Goal: Information Seeking & Learning: Learn about a topic

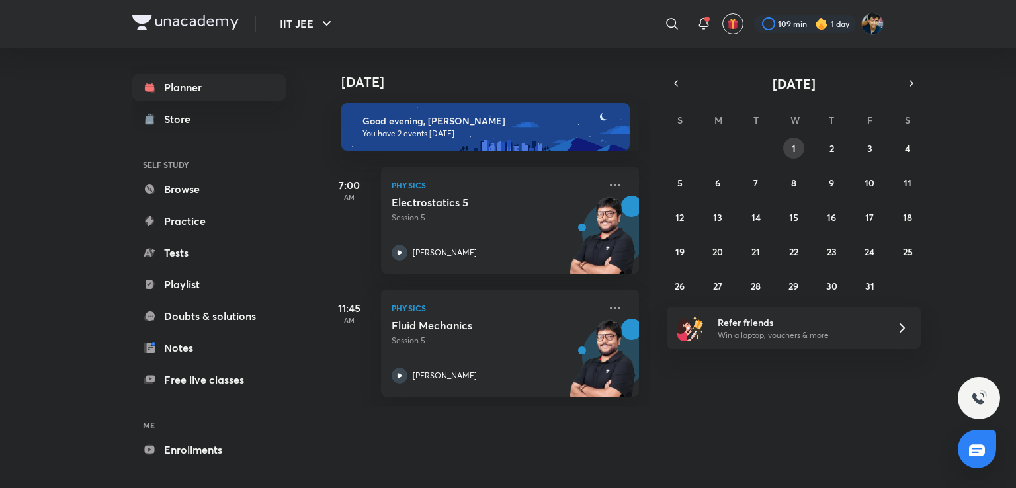
click at [801, 146] on button "1" at bounding box center [793, 148] width 21 height 21
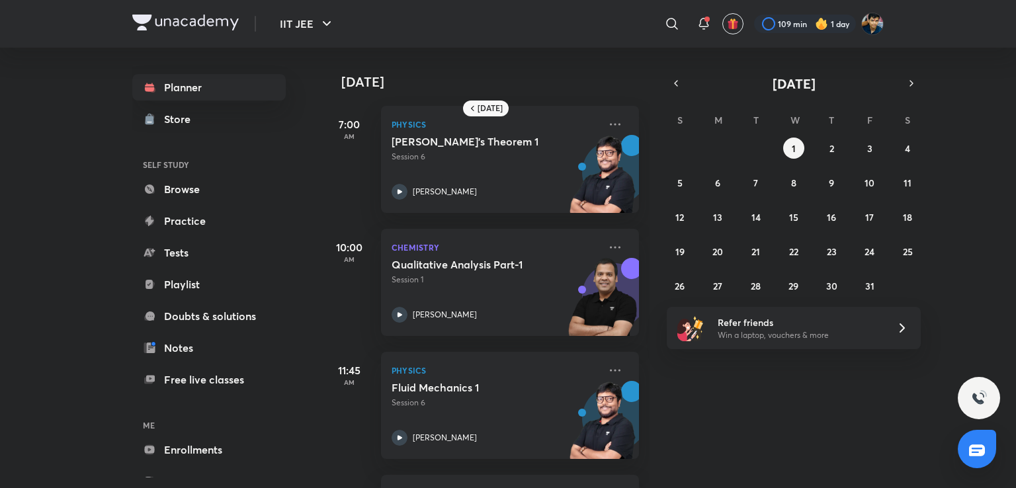
click at [682, 91] on div "[DATE]" at bounding box center [793, 83] width 254 height 19
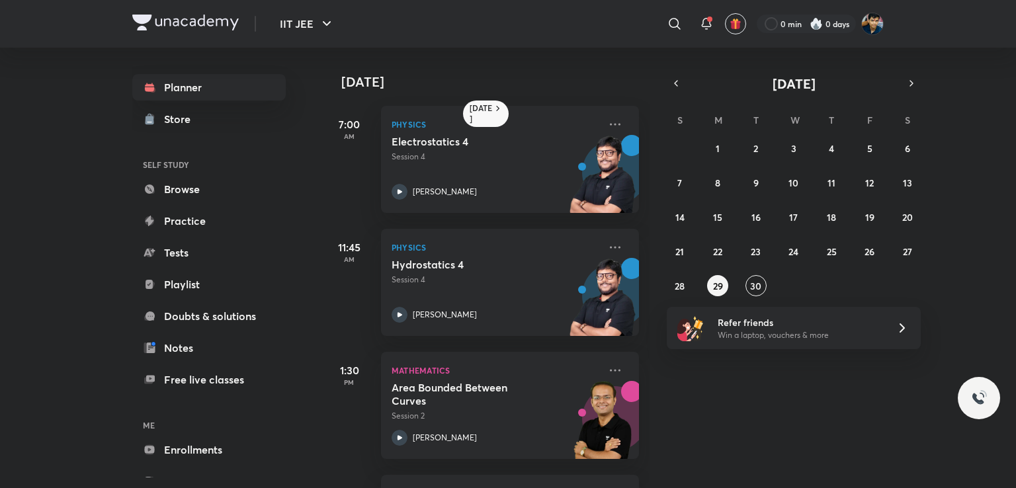
scroll to position [31, 0]
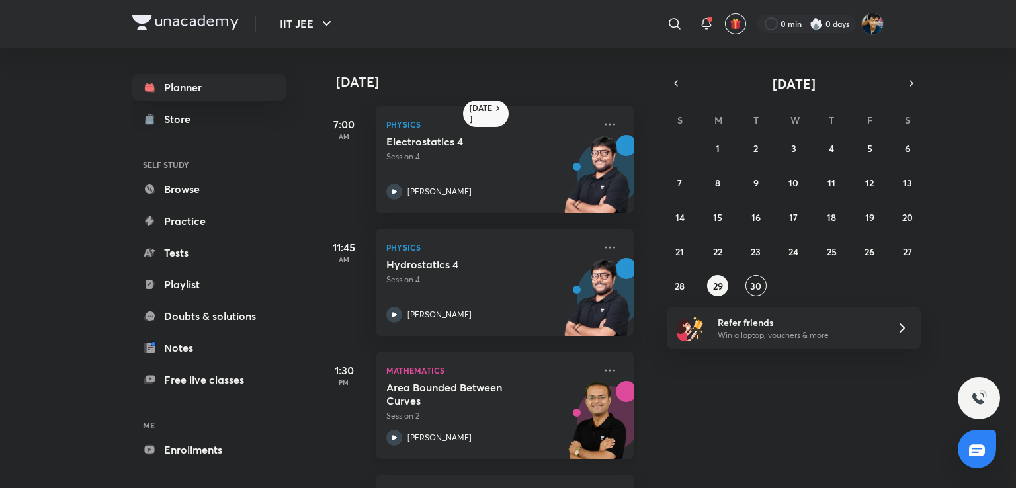
scroll to position [68, 5]
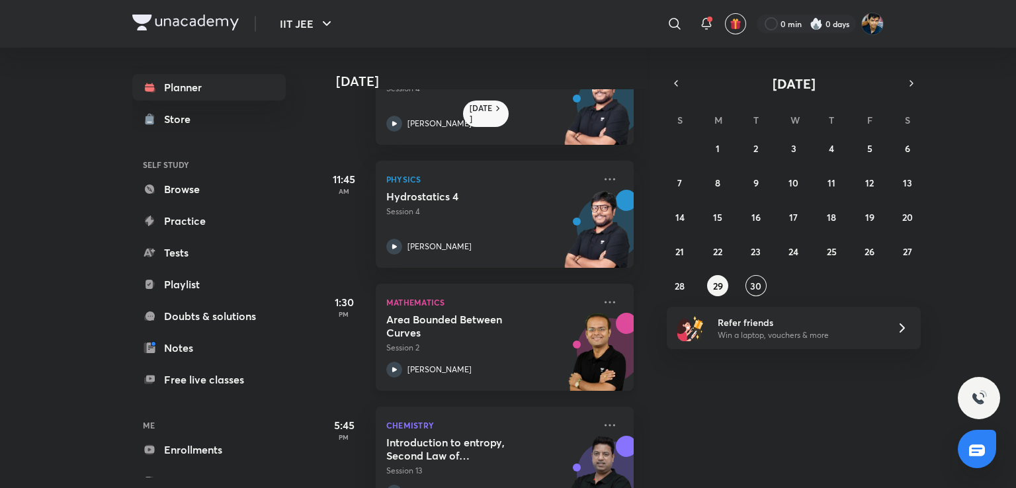
click at [499, 358] on div "Area Bounded Between Curves Session 2 [PERSON_NAME]" at bounding box center [490, 345] width 208 height 65
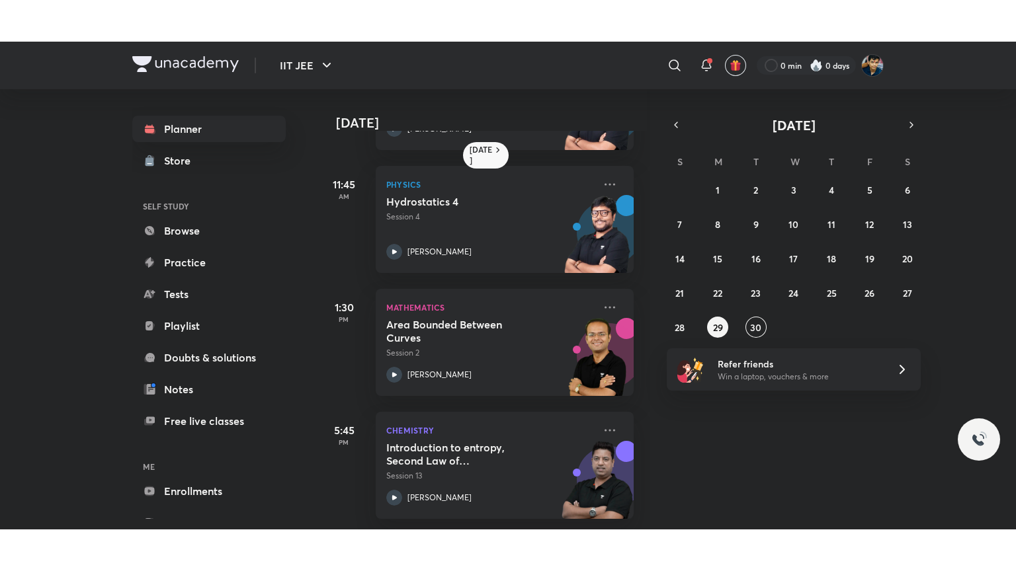
scroll to position [31, 5]
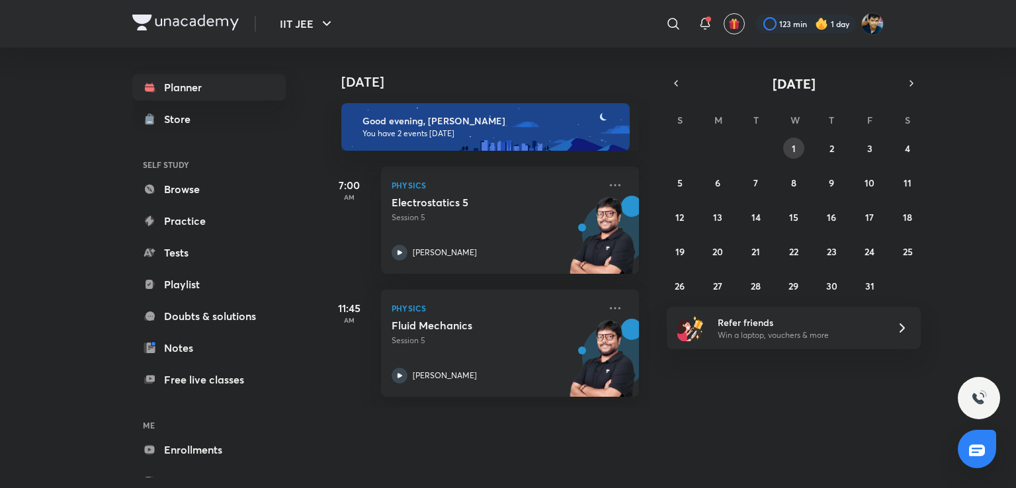
click at [797, 144] on button "1" at bounding box center [793, 148] width 21 height 21
click at [801, 148] on button "1" at bounding box center [793, 148] width 21 height 21
